Goal: Task Accomplishment & Management: Use online tool/utility

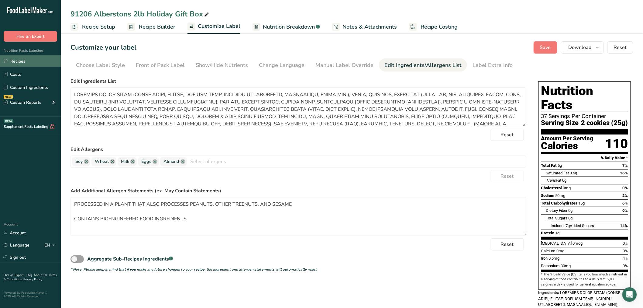
click at [28, 59] on link "Recipes" at bounding box center [30, 61] width 61 height 12
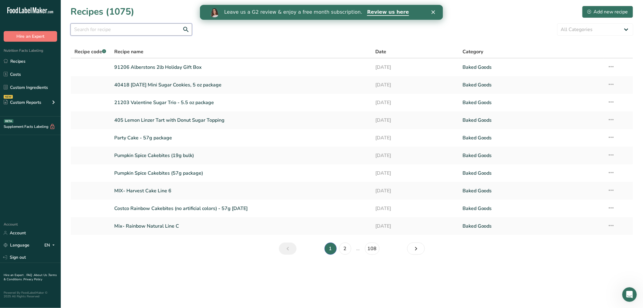
click at [116, 25] on input "text" at bounding box center [132, 29] width 122 height 12
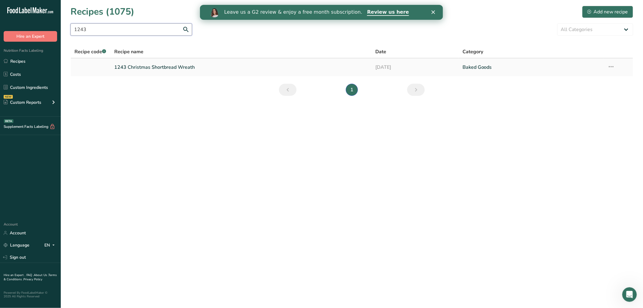
type input "1243"
click at [148, 66] on link "1243 Christmas Shortbread Wreath" at bounding box center [241, 67] width 254 height 13
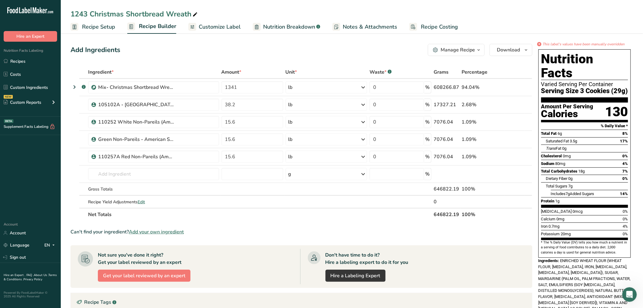
click at [107, 28] on span "Recipe Setup" at bounding box center [98, 27] width 33 height 8
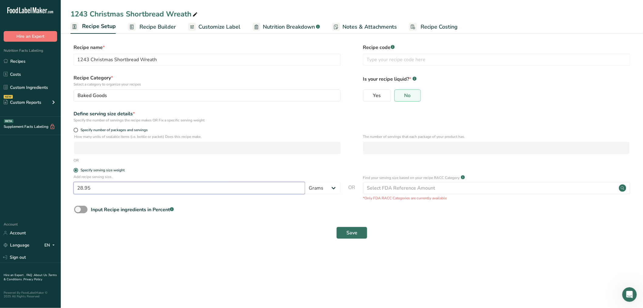
drag, startPoint x: 96, startPoint y: 188, endPoint x: 70, endPoint y: 185, distance: 26.0
click at [70, 185] on section "Recipe name * 1243 Christmas Shortbread Wreath Recipe code .a-a{fill:#347362;}.…" at bounding box center [352, 142] width 582 height 220
type input "32"
click at [355, 236] on span "Save" at bounding box center [351, 232] width 11 height 7
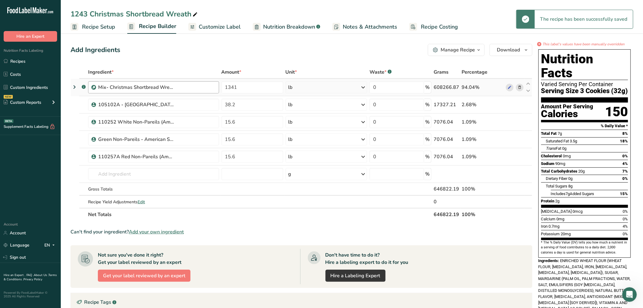
drag, startPoint x: 223, startPoint y: 27, endPoint x: 186, endPoint y: 81, distance: 65.4
click at [223, 27] on span "Customize Label" at bounding box center [220, 27] width 42 height 8
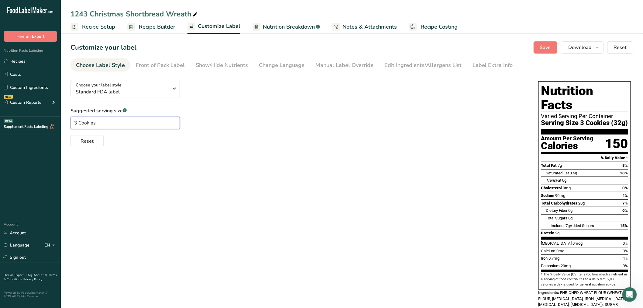
drag, startPoint x: 80, startPoint y: 123, endPoint x: 71, endPoint y: 122, distance: 9.2
click at [72, 123] on input "3 Cookies" at bounding box center [125, 123] width 109 height 12
type input "4 Cookies"
click at [548, 43] on button "Save" at bounding box center [546, 47] width 24 height 12
click at [554, 50] on button "Save" at bounding box center [546, 47] width 24 height 12
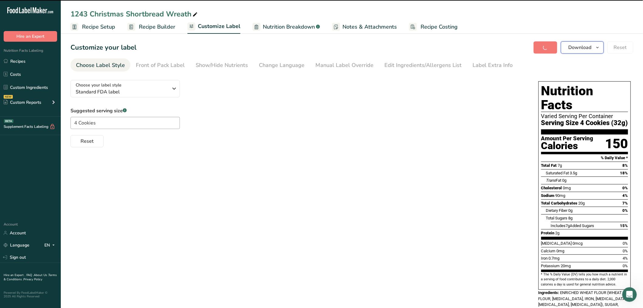
click at [583, 48] on span "Download" at bounding box center [580, 47] width 23 height 7
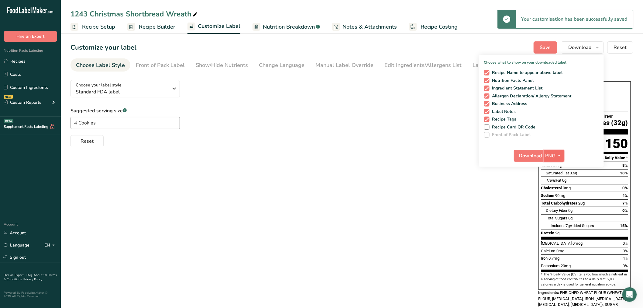
click at [560, 159] on icon "button" at bounding box center [559, 156] width 5 height 8
click at [555, 200] on link "PDF" at bounding box center [554, 198] width 19 height 10
click at [530, 157] on span "Download" at bounding box center [530, 155] width 23 height 7
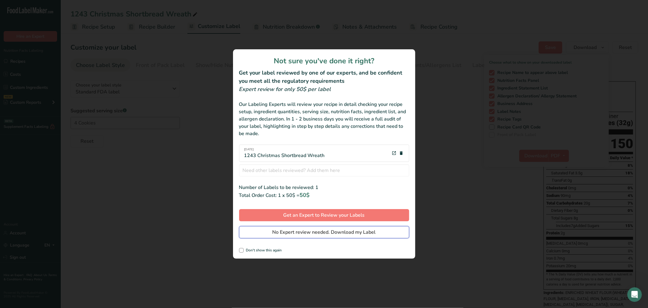
click at [324, 232] on span "No Expert review needed. Download my Label" at bounding box center [324, 231] width 103 height 7
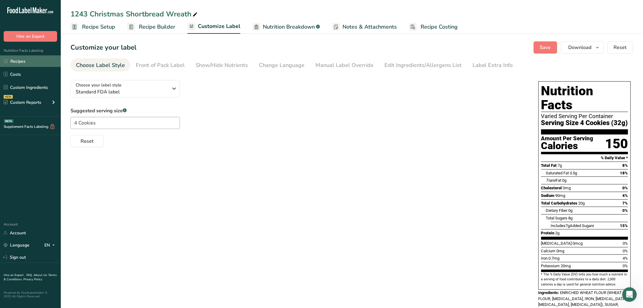
click at [32, 59] on link "Recipes" at bounding box center [30, 61] width 61 height 12
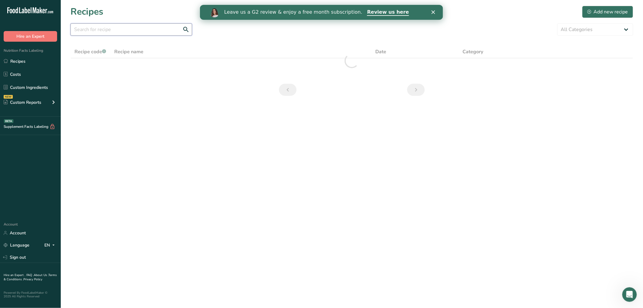
click at [135, 30] on input "text" at bounding box center [132, 29] width 122 height 12
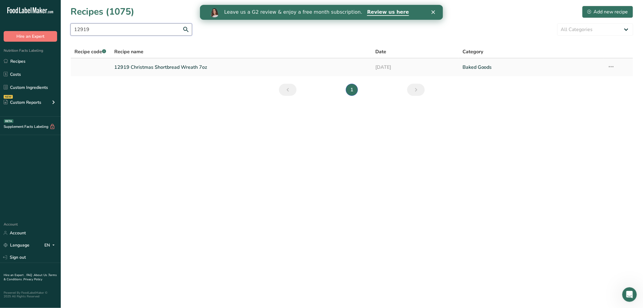
type input "12919"
click at [174, 69] on link "12919 Christmas Shortbread Wreath 7oz" at bounding box center [241, 67] width 254 height 13
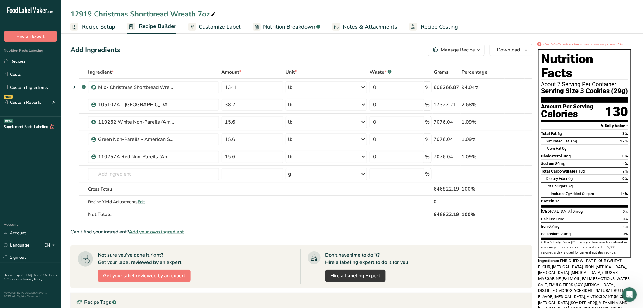
click at [87, 26] on span "Recipe Setup" at bounding box center [98, 27] width 33 height 8
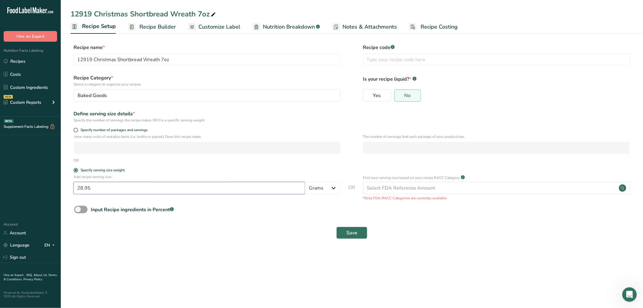
drag, startPoint x: 86, startPoint y: 188, endPoint x: 57, endPoint y: 178, distance: 30.4
click at [58, 178] on div ".a-20{fill:#fff;} Hire an Expert Nutrition Facts Labeling Recipes Costs Custom …" at bounding box center [321, 154] width 643 height 308
type input "5"
type input "32"
click at [363, 233] on button "Save" at bounding box center [351, 232] width 31 height 12
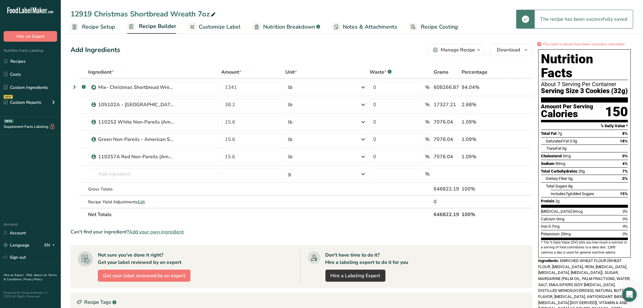
click at [162, 25] on span "Recipe Builder" at bounding box center [157, 26] width 37 height 8
click at [193, 23] on icon at bounding box center [192, 27] width 5 height 8
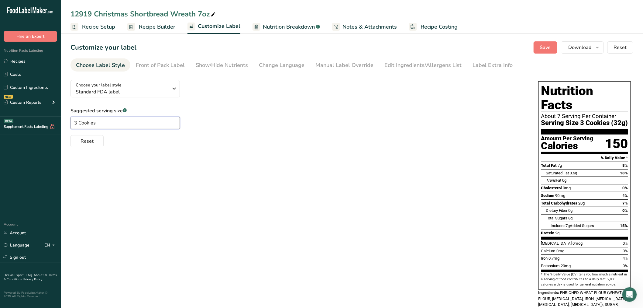
drag, startPoint x: 77, startPoint y: 123, endPoint x: 58, endPoint y: 120, distance: 19.3
click at [58, 120] on div ".a-20{fill:#fff;} Hire an Expert Nutrition Facts Labeling Recipes Costs Custom …" at bounding box center [321, 221] width 643 height 443
type input "4 Cookies"
click at [547, 44] on span "Save" at bounding box center [545, 47] width 11 height 7
click at [365, 68] on div "Manual Label Override" at bounding box center [344, 65] width 58 height 8
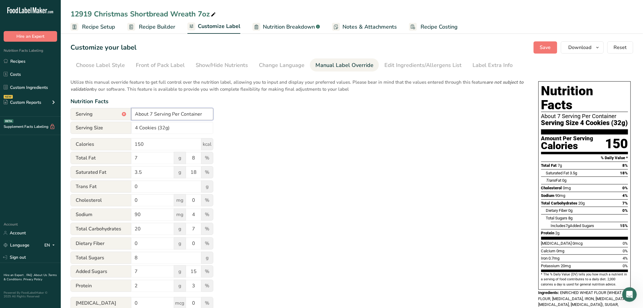
click at [148, 114] on input "About 7 Serving Per Container" at bounding box center [172, 114] width 82 height 12
click at [150, 114] on input "About 7 Serving Per Container" at bounding box center [172, 114] width 82 height 12
type input "About 6 Serving Per Container"
click at [549, 37] on section "Customize your label Save Download Choose what to show on your downloaded label…" at bounding box center [352, 237] width 582 height 411
click at [548, 44] on span "Save" at bounding box center [545, 47] width 11 height 7
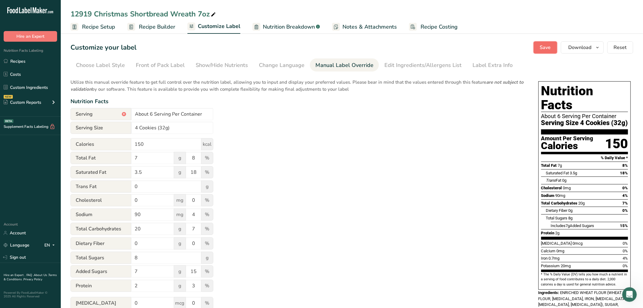
click at [542, 47] on span "Save" at bounding box center [545, 47] width 11 height 7
click at [551, 46] on span "Save" at bounding box center [545, 47] width 11 height 7
click at [491, 162] on div "Utilize this manual override feature to get full control over the nutrition lab…" at bounding box center [299, 220] width 456 height 291
click at [581, 45] on span "Download" at bounding box center [580, 47] width 23 height 7
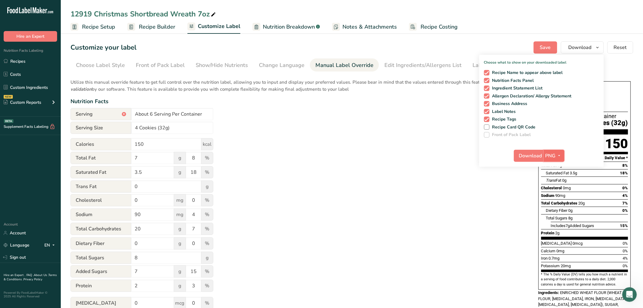
click at [554, 161] on button "PNG" at bounding box center [554, 156] width 21 height 12
click at [549, 200] on link "PDF" at bounding box center [554, 198] width 19 height 10
click at [532, 154] on span "Download" at bounding box center [530, 155] width 23 height 7
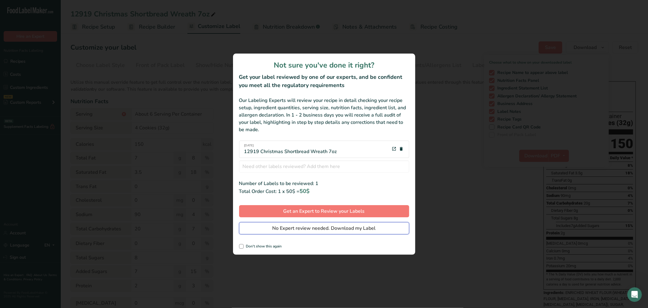
click at [374, 230] on span "No Expert review needed. Download my Label" at bounding box center [324, 227] width 103 height 7
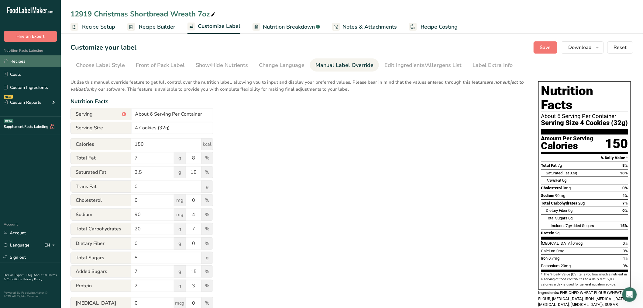
click at [14, 60] on link "Recipes" at bounding box center [30, 61] width 61 height 12
